Goal: Task Accomplishment & Management: Manage account settings

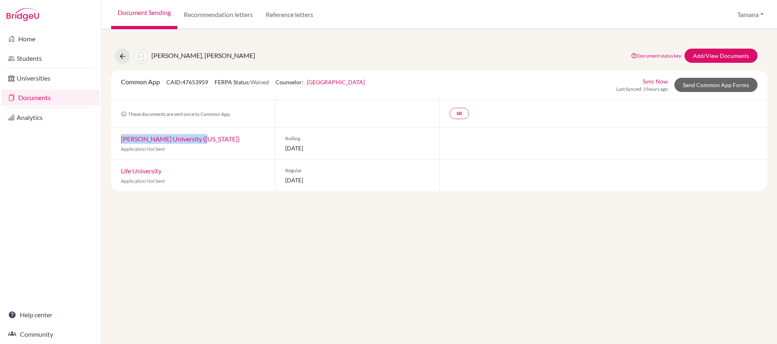
copy link "[PERSON_NAME] University ([US_STATE])"
drag, startPoint x: 118, startPoint y: 139, endPoint x: 205, endPoint y: 136, distance: 87.3
click at [206, 136] on div "[PERSON_NAME] University ([US_STATE]) Application Not Sent" at bounding box center [193, 144] width 164 height 32
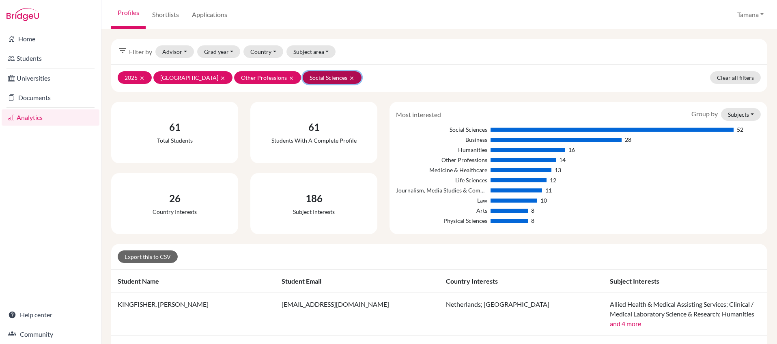
click at [349, 79] on icon "clear" at bounding box center [352, 78] width 6 height 6
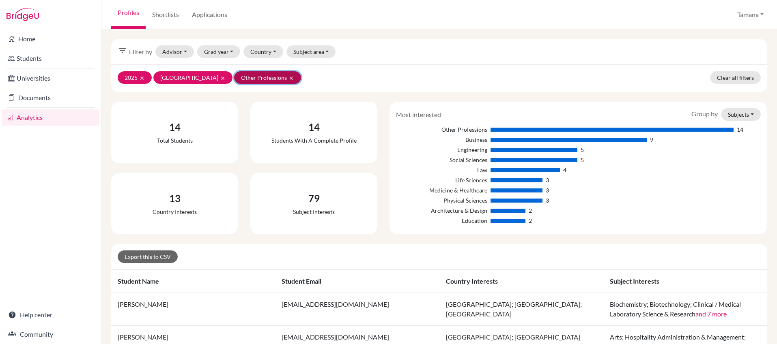
click at [288, 78] on icon "clear" at bounding box center [291, 78] width 6 height 6
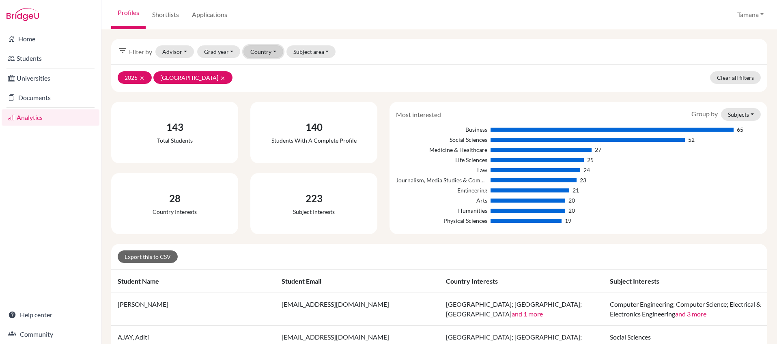
click at [275, 52] on button "Country" at bounding box center [263, 51] width 40 height 13
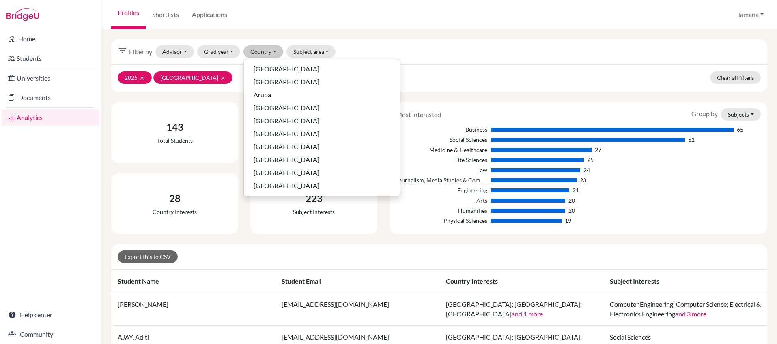
click at [229, 82] on div "2025 clear United Kingdom clear Clear all filters" at bounding box center [439, 78] width 656 height 28
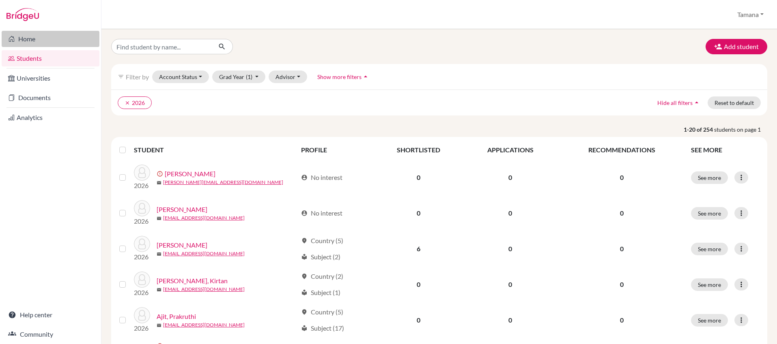
click at [31, 43] on link "Home" at bounding box center [51, 39] width 98 height 16
click at [252, 77] on button "Grad Year (1)" at bounding box center [239, 77] width 54 height 13
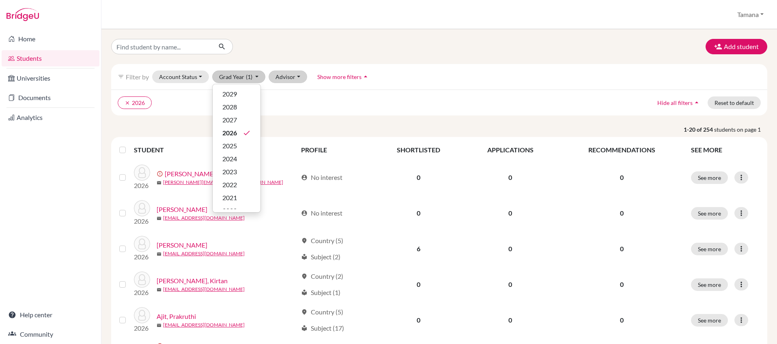
drag, startPoint x: 284, startPoint y: 91, endPoint x: 290, endPoint y: 79, distance: 13.4
click at [284, 91] on div "clear 2026 Hide all filters arrow_drop_up Reset to default" at bounding box center [439, 103] width 656 height 26
click at [290, 78] on button "Advisor" at bounding box center [287, 77] width 39 height 13
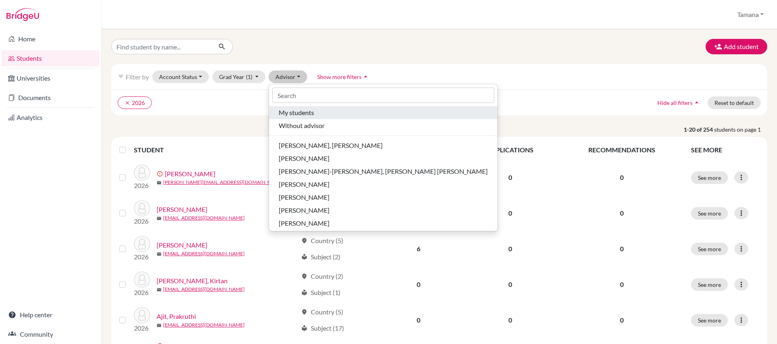
click at [297, 110] on span "My students" at bounding box center [296, 113] width 35 height 10
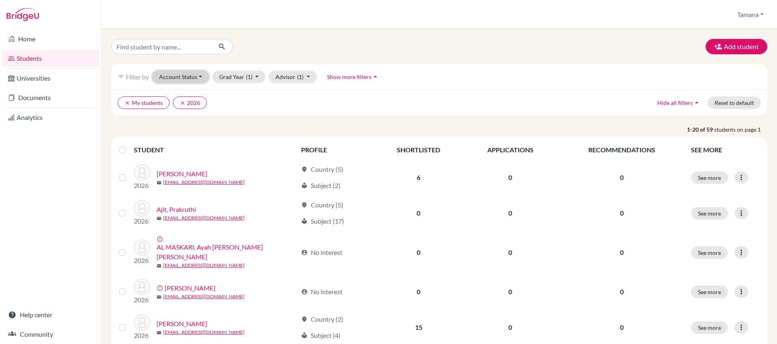
click at [199, 79] on button "Account Status" at bounding box center [180, 77] width 57 height 13
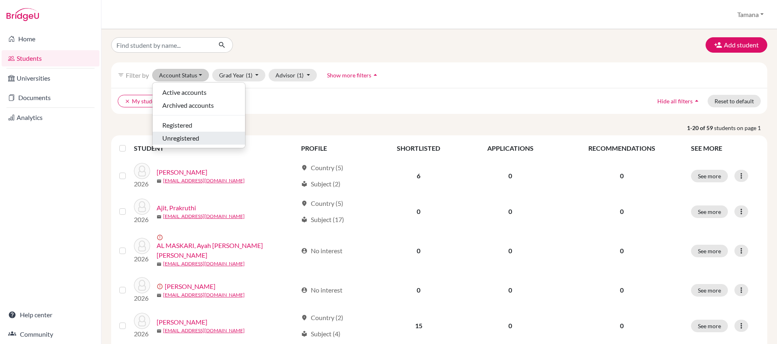
scroll to position [2, 0]
click at [201, 135] on div "Unregistered" at bounding box center [198, 138] width 73 height 10
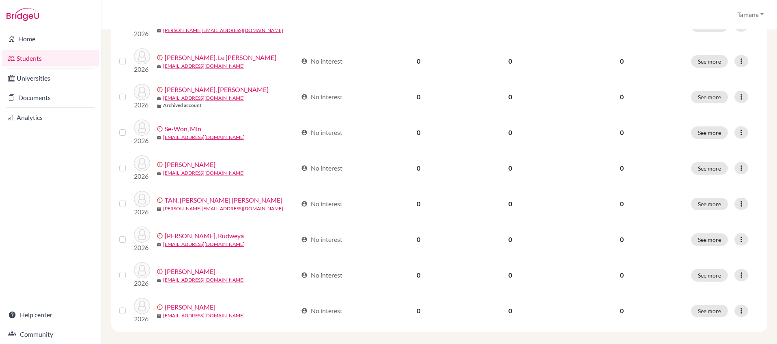
scroll to position [445, 0]
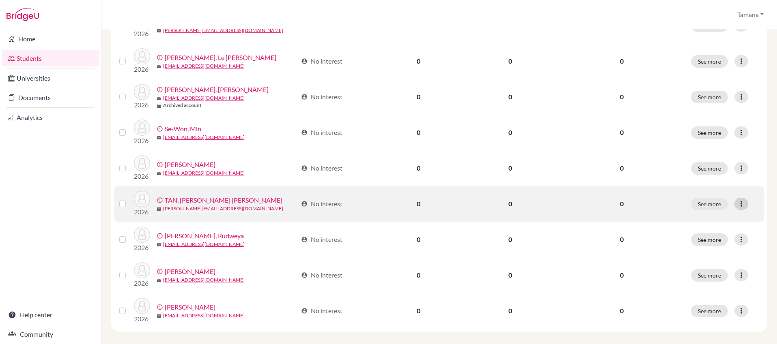
click at [743, 200] on icon at bounding box center [741, 204] width 8 height 8
click at [719, 215] on button "Edit student" at bounding box center [710, 213] width 73 height 13
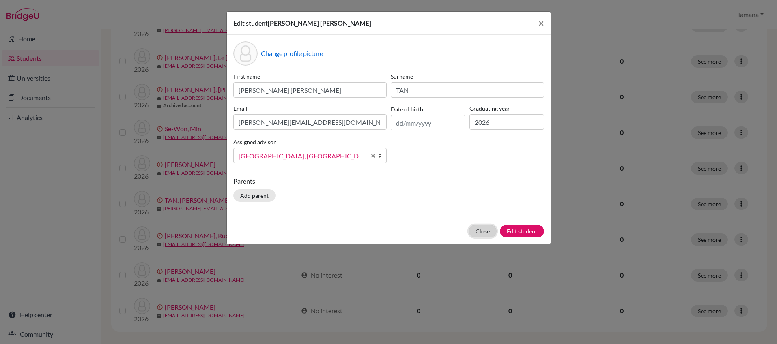
click at [482, 233] on button "Close" at bounding box center [482, 231] width 28 height 13
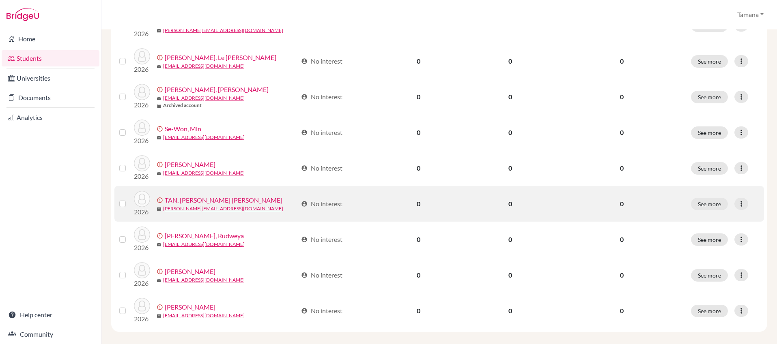
click at [129, 199] on label at bounding box center [129, 199] width 0 height 0
click at [0, 0] on input "checkbox" at bounding box center [0, 0] width 0 height 0
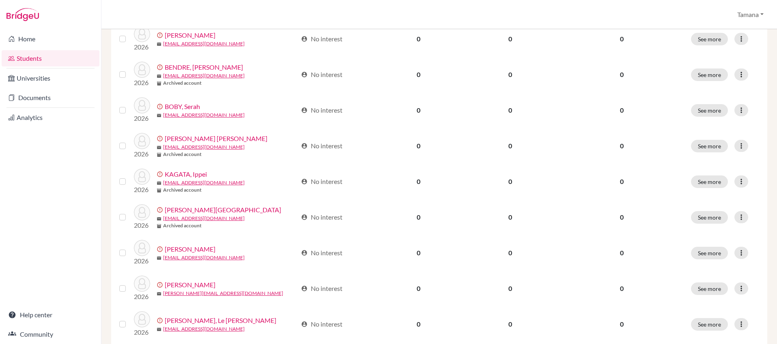
scroll to position [0, 0]
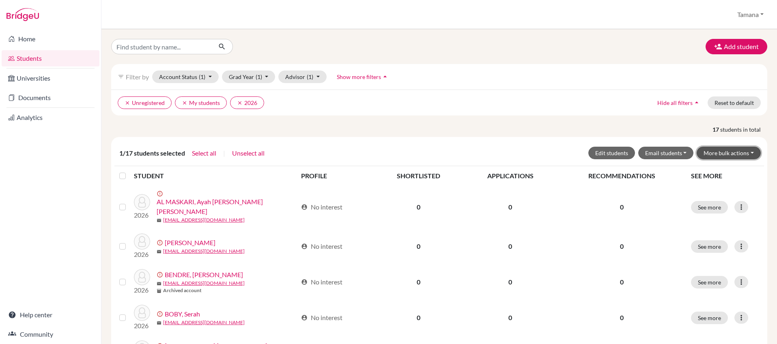
click at [742, 153] on button "More bulk actions" at bounding box center [728, 153] width 64 height 13
click at [735, 172] on button "Archive" at bounding box center [723, 170] width 73 height 13
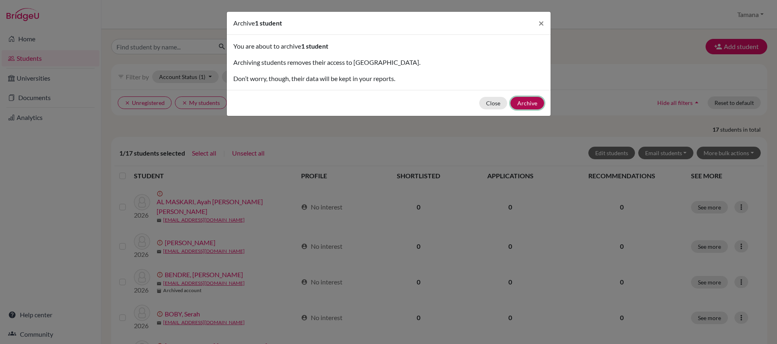
click at [531, 104] on button "Archive" at bounding box center [527, 103] width 34 height 13
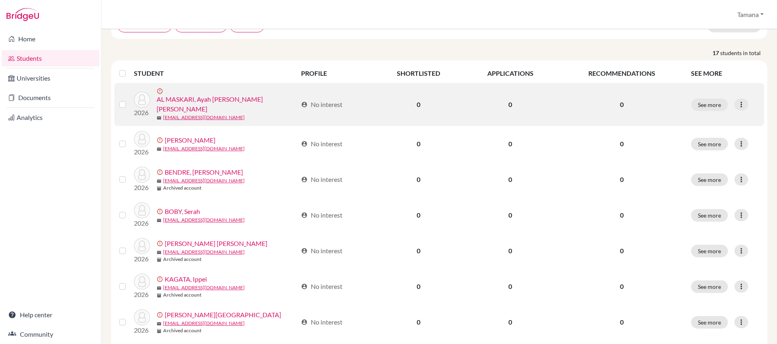
scroll to position [107, 0]
click at [129, 98] on label at bounding box center [129, 98] width 0 height 0
click at [0, 0] on input "checkbox" at bounding box center [0, 0] width 0 height 0
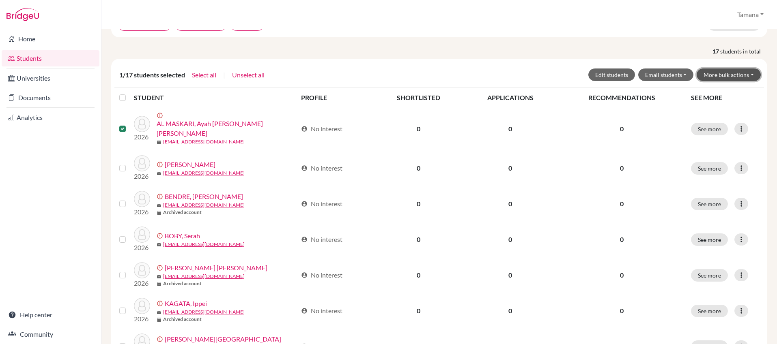
click at [732, 77] on button "More bulk actions" at bounding box center [728, 75] width 64 height 13
click at [719, 93] on button "Archive" at bounding box center [723, 92] width 73 height 13
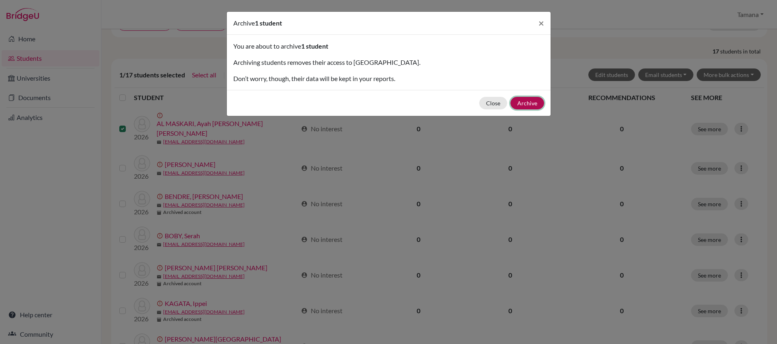
click at [530, 100] on button "Archive" at bounding box center [527, 103] width 34 height 13
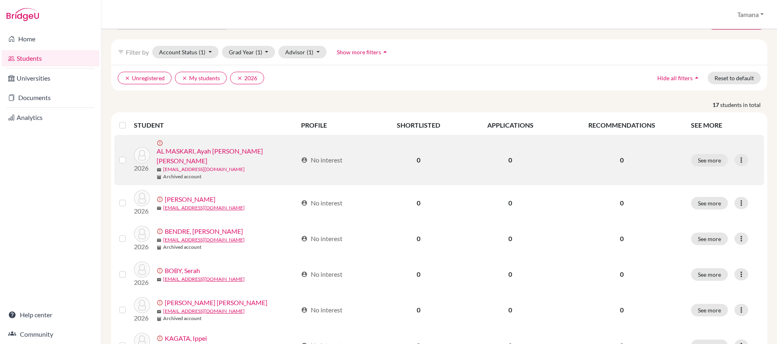
scroll to position [64, 0]
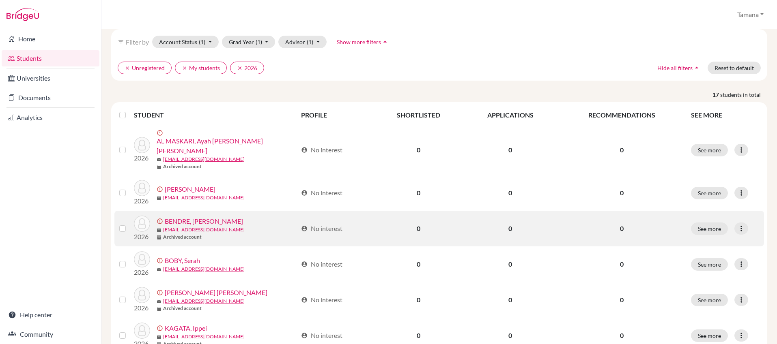
click at [129, 224] on label at bounding box center [129, 224] width 0 height 0
click at [0, 0] on input "checkbox" at bounding box center [0, 0] width 0 height 0
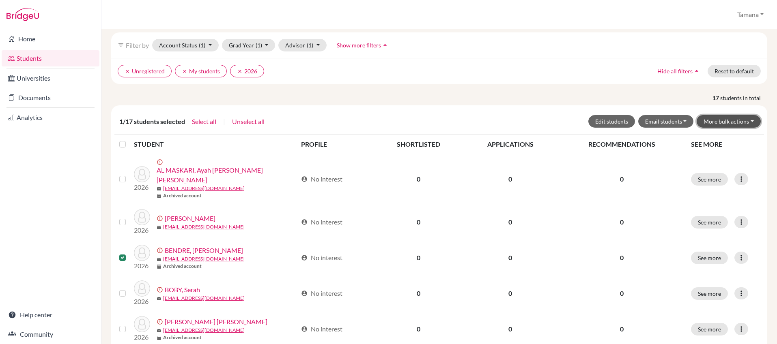
click at [750, 117] on button "More bulk actions" at bounding box center [728, 121] width 64 height 13
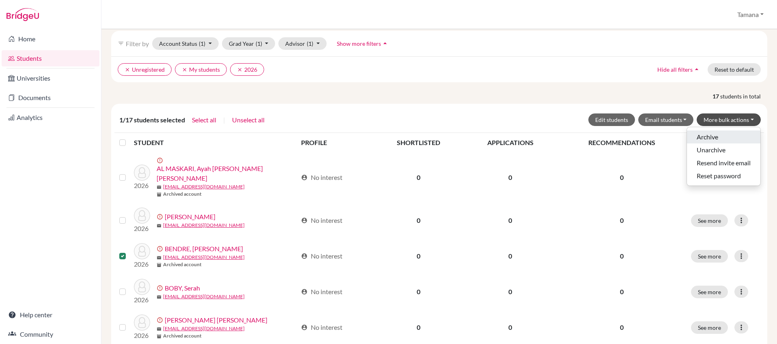
click at [723, 137] on button "Archive" at bounding box center [723, 137] width 73 height 13
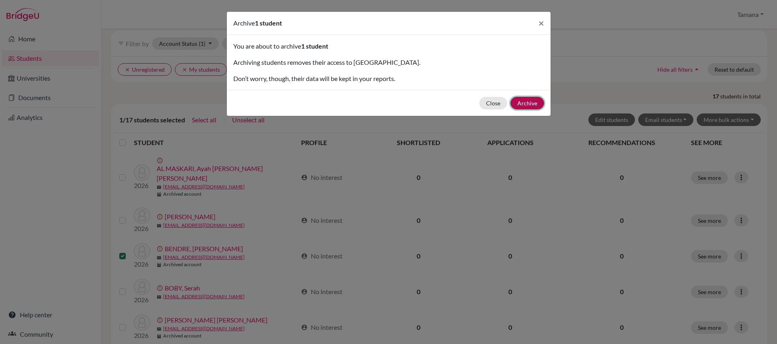
click at [531, 104] on button "Archive" at bounding box center [527, 103] width 34 height 13
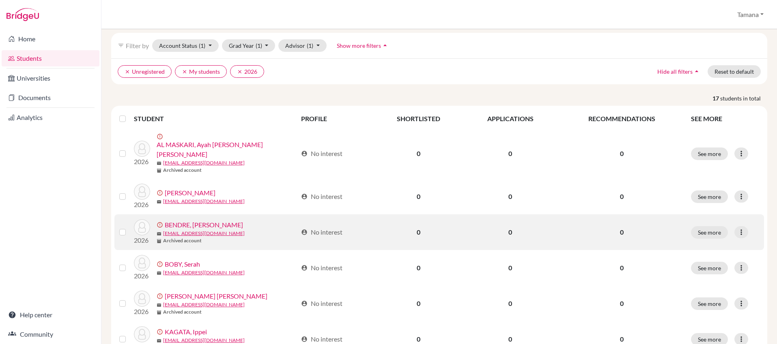
scroll to position [0, 0]
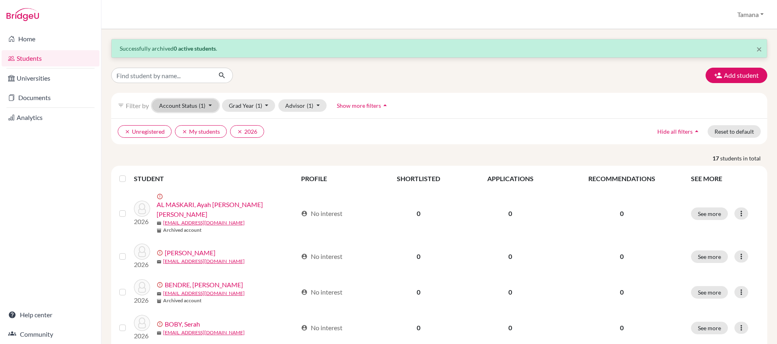
click at [207, 110] on button "Account Status (1)" at bounding box center [185, 105] width 67 height 13
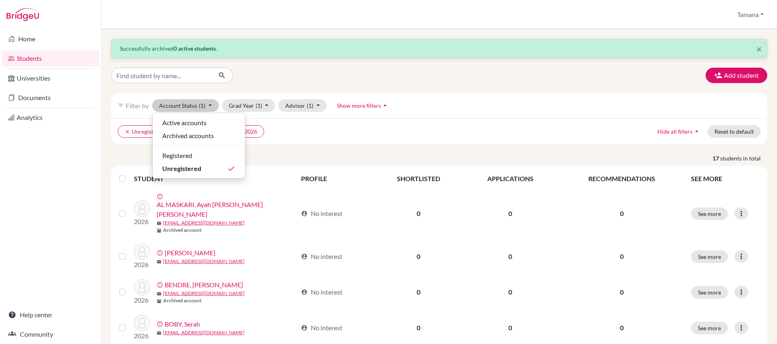
click at [299, 131] on ul "clear Unregistered clear My students clear 2026" at bounding box center [359, 131] width 482 height 13
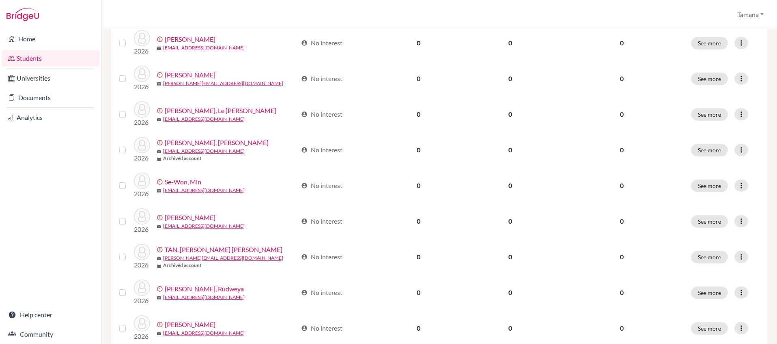
scroll to position [474, 0]
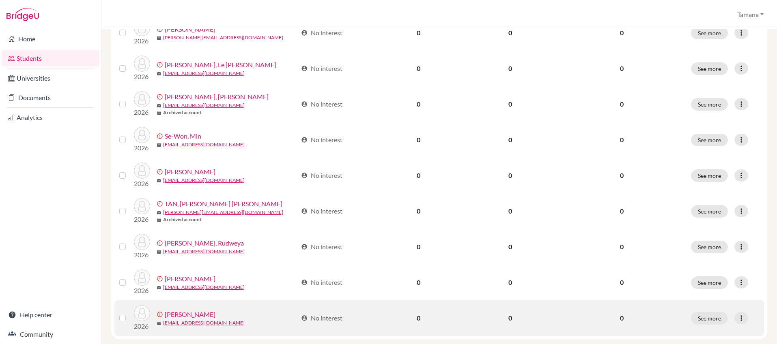
click at [129, 314] on label at bounding box center [129, 314] width 0 height 0
click at [0, 0] on input "checkbox" at bounding box center [0, 0] width 0 height 0
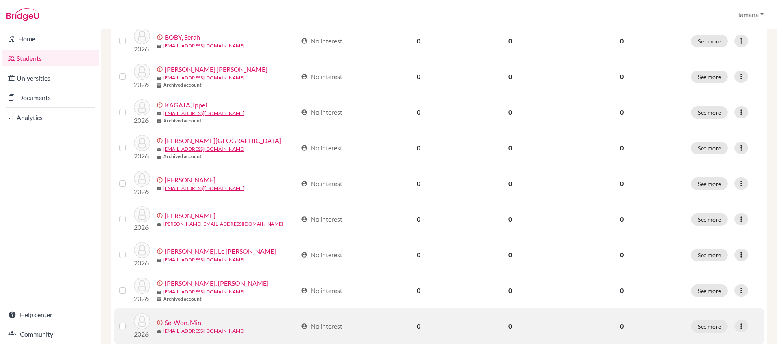
scroll to position [0, 0]
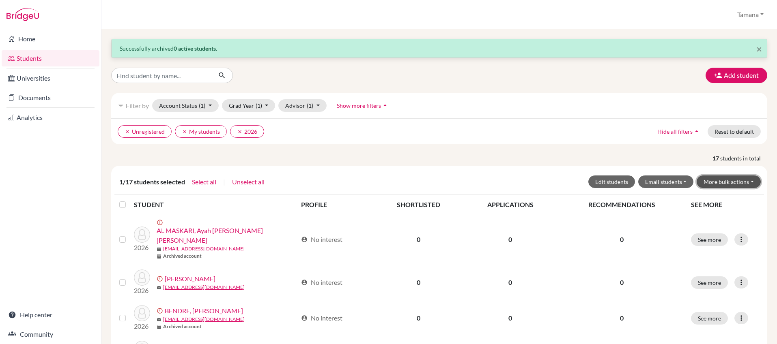
click at [747, 183] on button "More bulk actions" at bounding box center [728, 182] width 64 height 13
click at [739, 195] on button "Archive" at bounding box center [723, 199] width 73 height 13
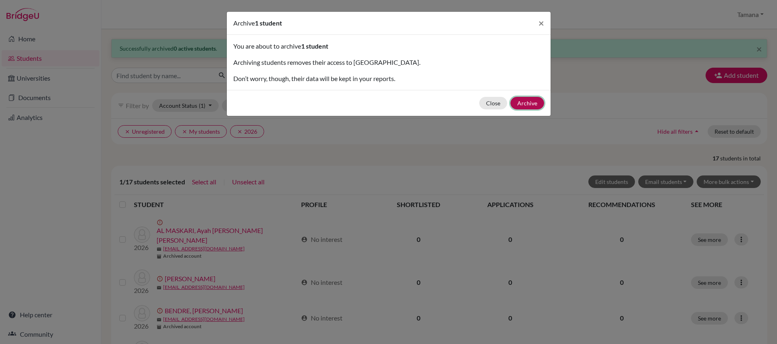
click at [526, 101] on button "Archive" at bounding box center [527, 103] width 34 height 13
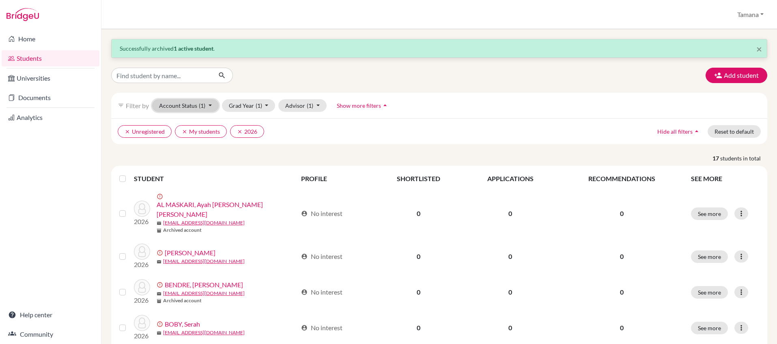
click at [201, 106] on span "(1)" at bounding box center [202, 105] width 6 height 7
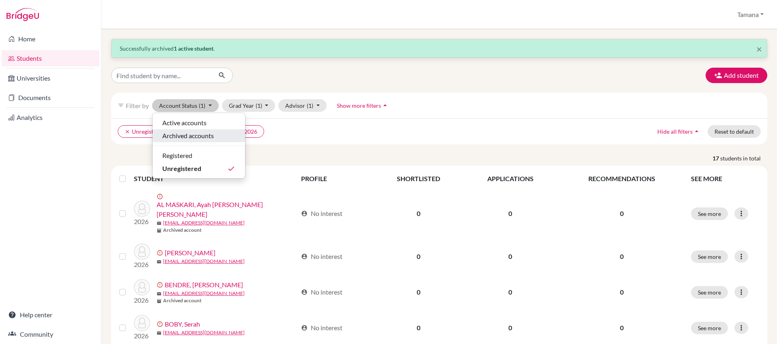
click at [210, 133] on span "Archived accounts" at bounding box center [188, 136] width 52 height 10
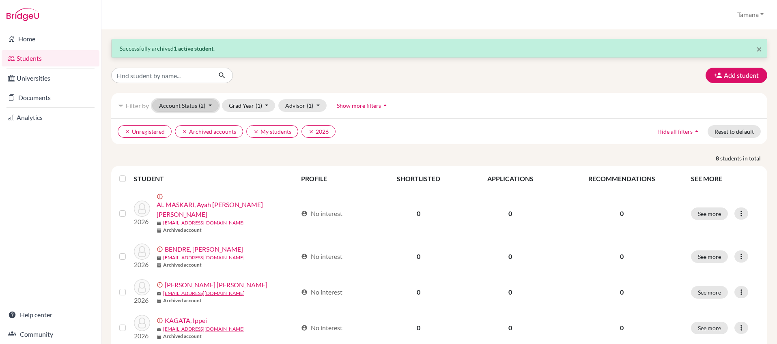
click at [210, 105] on button "Account Status (2)" at bounding box center [185, 105] width 67 height 13
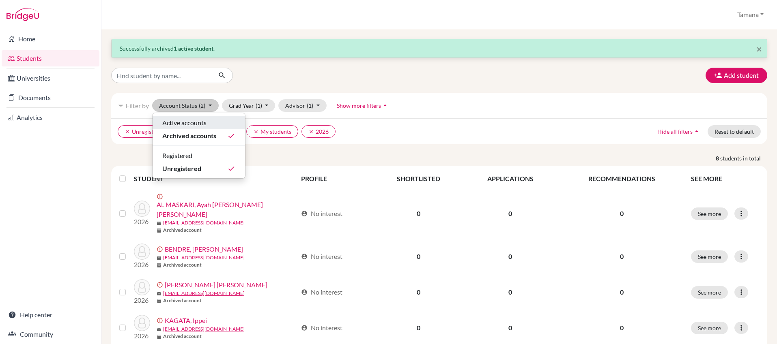
click at [212, 125] on div "Active accounts" at bounding box center [198, 123] width 73 height 10
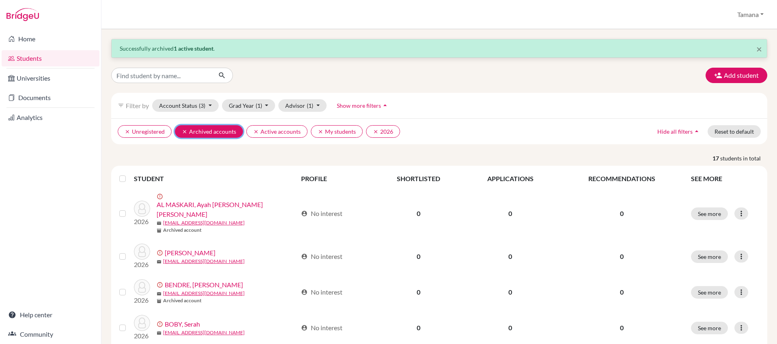
click at [187, 133] on icon "clear" at bounding box center [185, 132] width 6 height 6
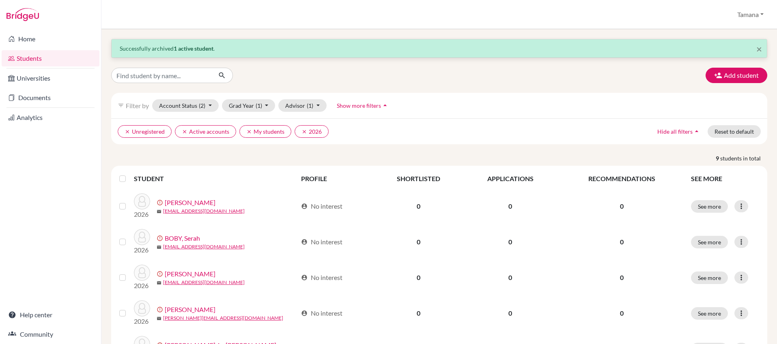
scroll to position [3, 0]
